Goal: Entertainment & Leisure: Consume media (video, audio)

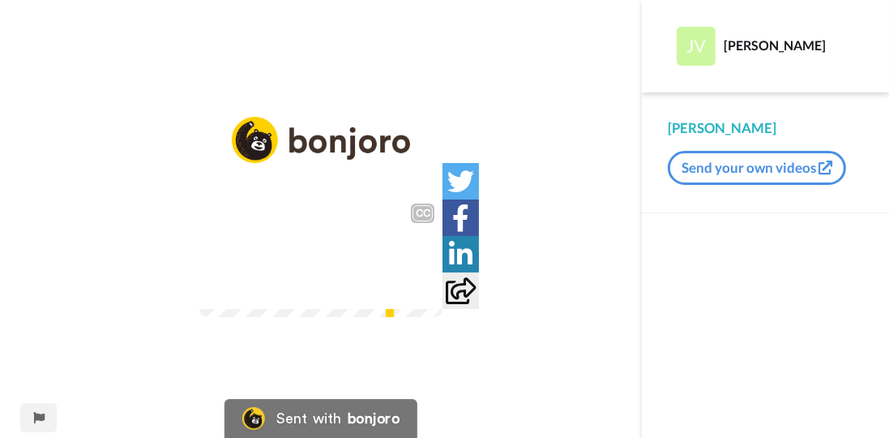
drag, startPoint x: 582, startPoint y: 383, endPoint x: 582, endPoint y: 424, distance: 40.5
click at [428, 294] on img at bounding box center [420, 286] width 16 height 16
click at [374, 280] on video at bounding box center [320, 256] width 243 height 122
